Goal: Check status: Check status

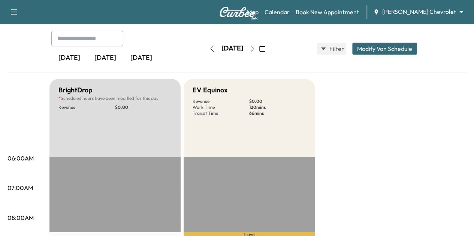
click at [209, 50] on icon "button" at bounding box center [212, 49] width 6 height 6
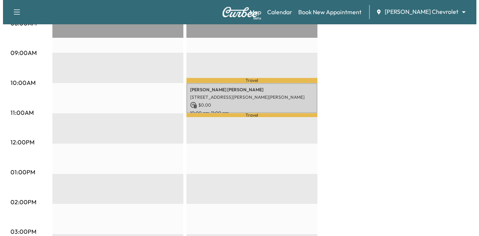
scroll to position [231, 0]
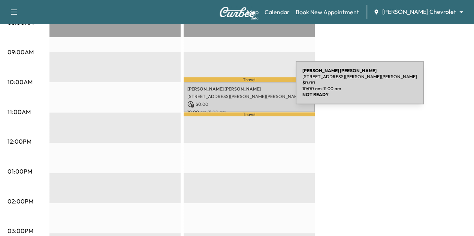
click at [240, 87] on p "[PERSON_NAME]" at bounding box center [249, 89] width 124 height 6
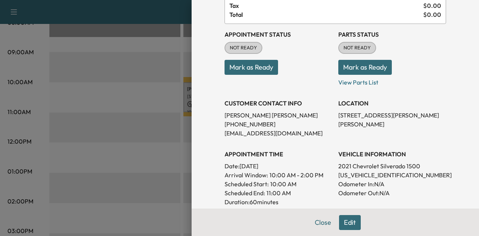
scroll to position [65, 0]
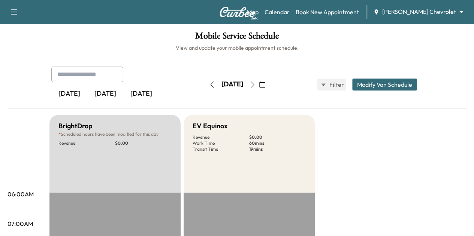
click at [259, 83] on button "button" at bounding box center [252, 85] width 13 height 12
click at [209, 85] on icon "button" at bounding box center [212, 85] width 6 height 6
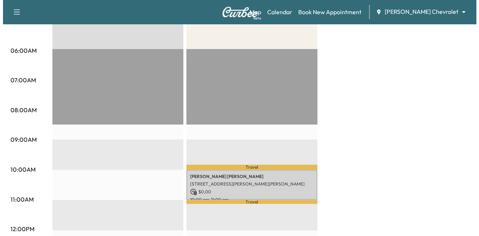
scroll to position [144, 0]
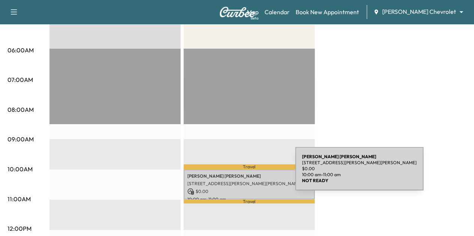
click at [239, 173] on p "[PERSON_NAME]" at bounding box center [249, 176] width 124 height 6
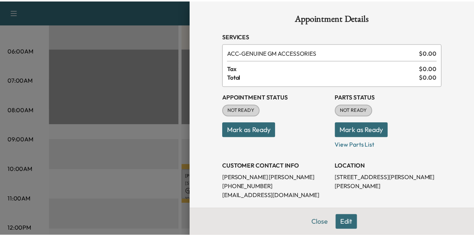
scroll to position [0, 0]
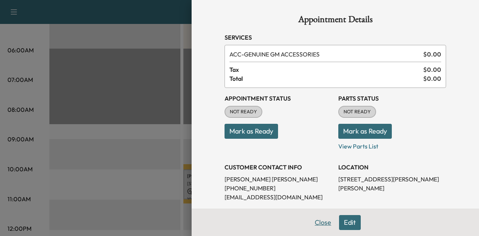
click at [323, 222] on button "Close" at bounding box center [323, 222] width 26 height 15
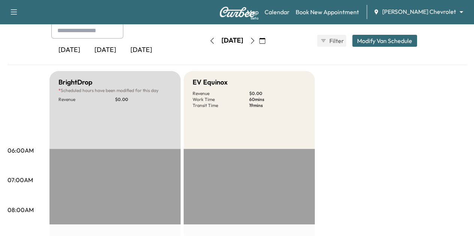
scroll to position [44, 0]
